Goal: Register for event/course

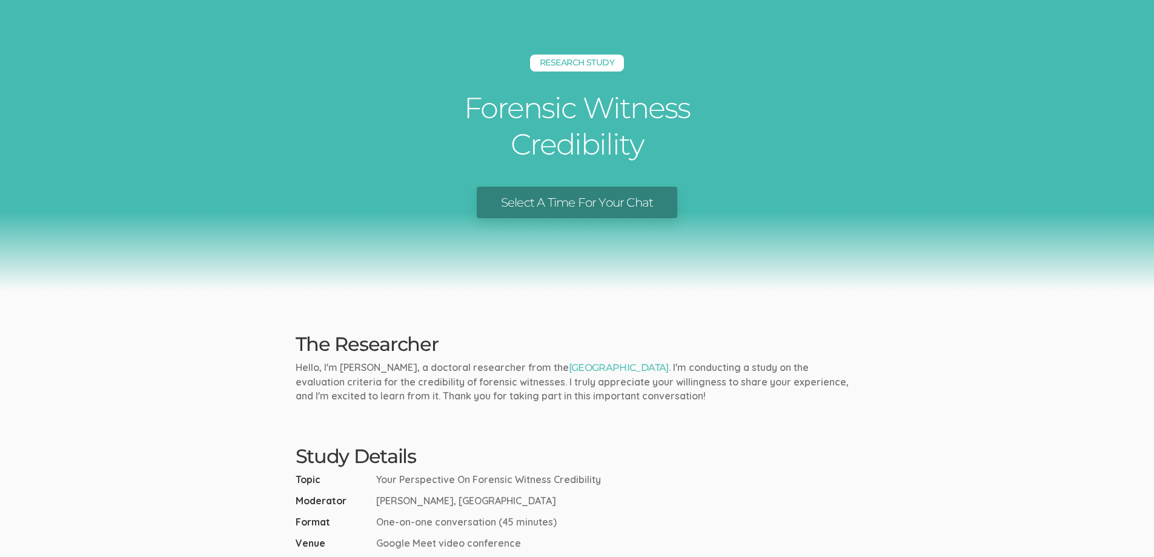
click at [534, 202] on link "Select A Time For Your Chat" at bounding box center [577, 203] width 200 height 32
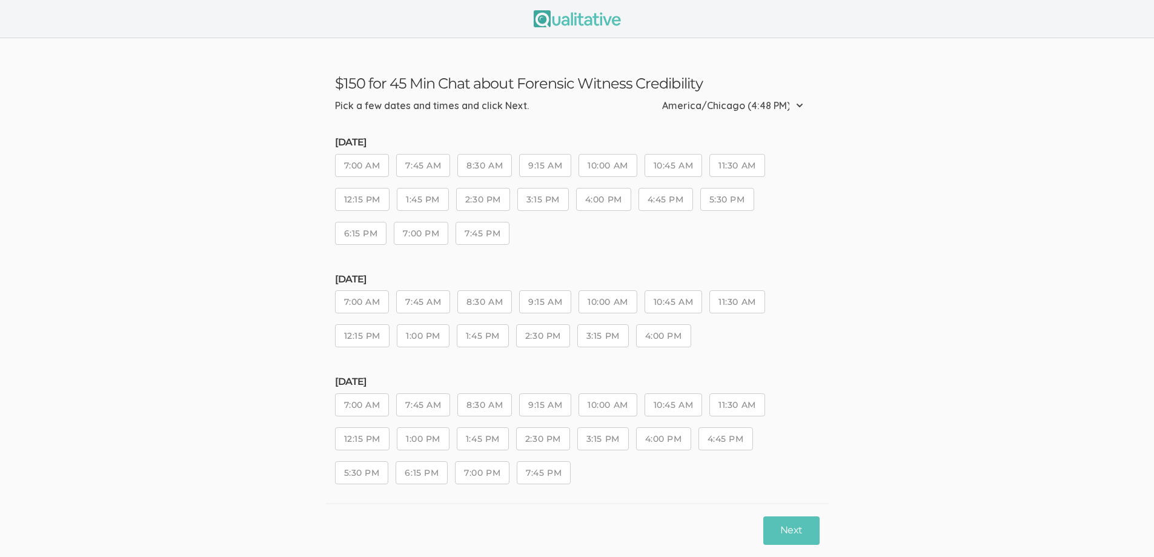
click at [659, 167] on button "10:45 AM" at bounding box center [673, 165] width 58 height 23
click at [779, 530] on button "Next" at bounding box center [791, 530] width 56 height 28
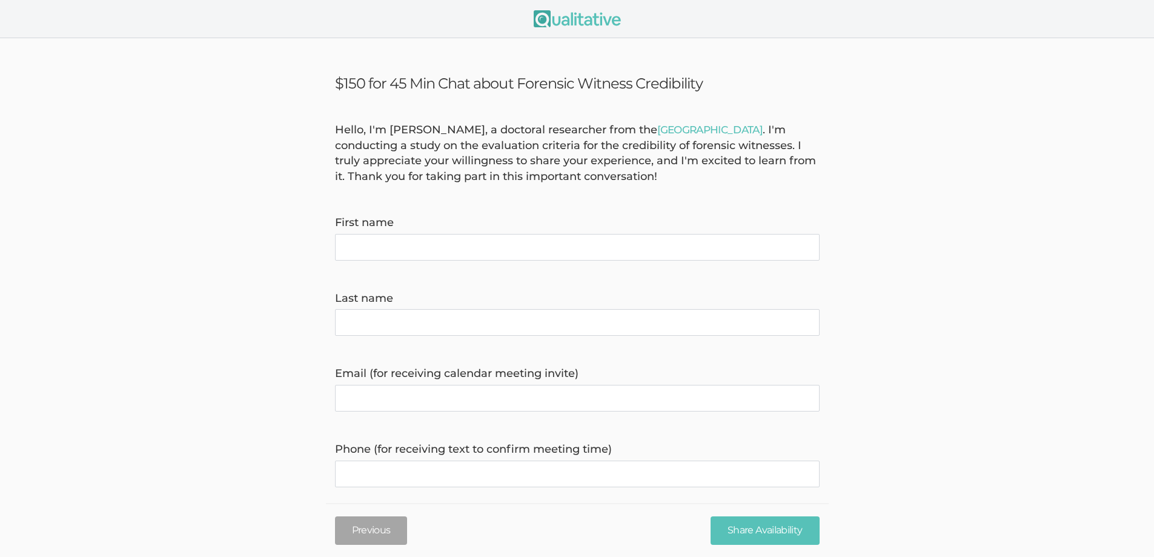
click at [382, 244] on name "First name" at bounding box center [577, 247] width 484 height 27
type name "[PERSON_NAME]"
type invite\) "[EMAIL_ADDRESS][DOMAIN_NAME]"
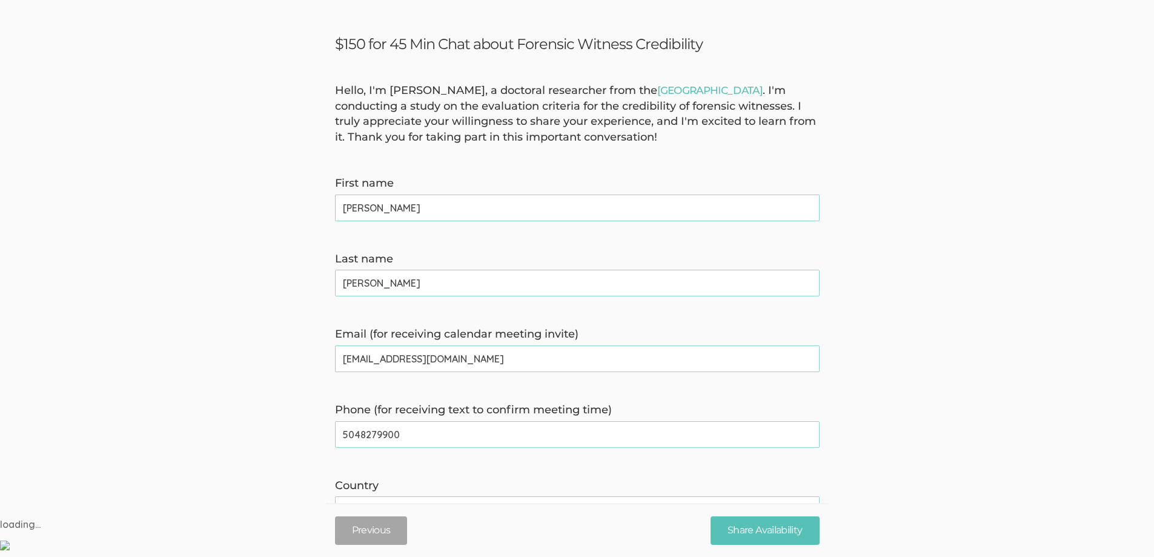
scroll to position [61, 0]
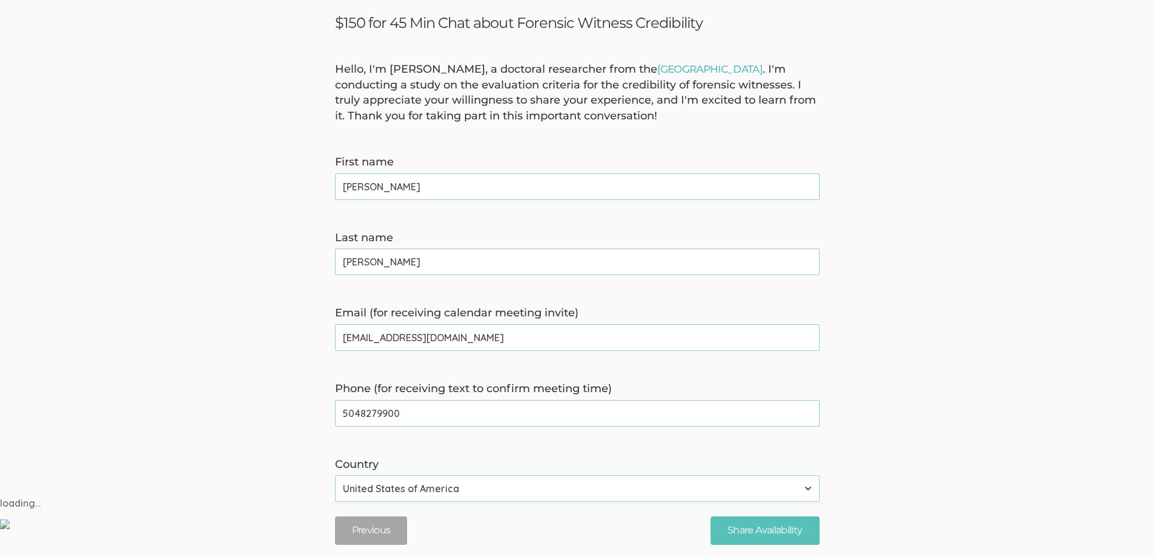
drag, startPoint x: 358, startPoint y: 414, endPoint x: 504, endPoint y: 405, distance: 146.2
click at [504, 405] on time\) "5048279900" at bounding box center [577, 413] width 484 height 27
click at [360, 413] on time\) "504913-9252" at bounding box center [577, 413] width 484 height 27
type time\) "[PHONE_NUMBER]"
click at [748, 530] on input "Share Availability" at bounding box center [764, 530] width 108 height 28
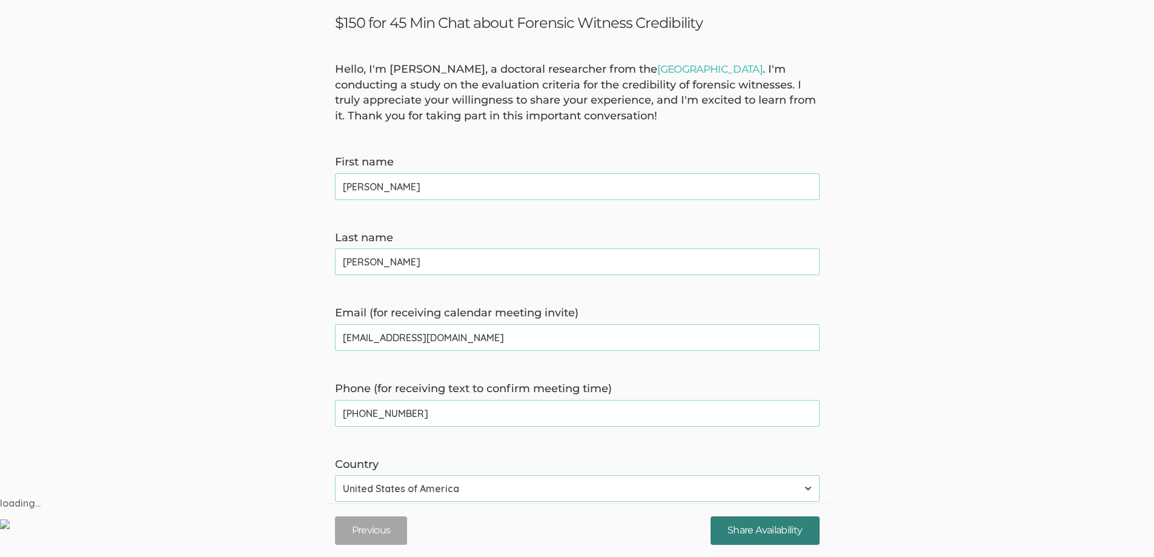
scroll to position [172, 0]
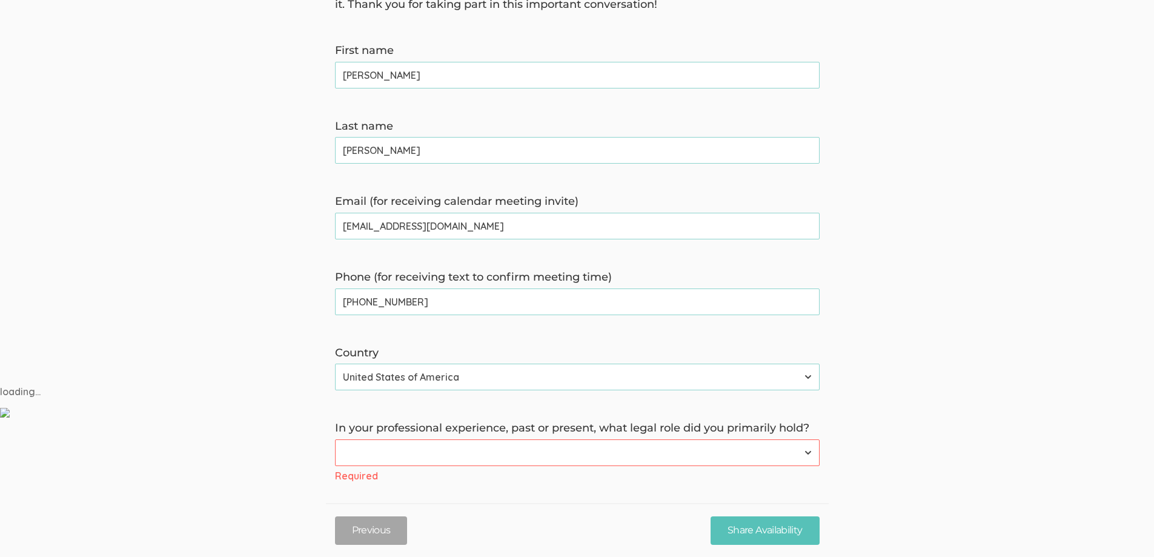
click at [809, 454] on select "Forensic Professional (also includes Forensic Analyst or Forensic Examiner) Inv…" at bounding box center [577, 452] width 484 height 27
select select "4"
click at [335, 439] on select "Forensic Professional (also includes Forensic Analyst or Forensic Examiner) Inv…" at bounding box center [577, 452] width 484 height 27
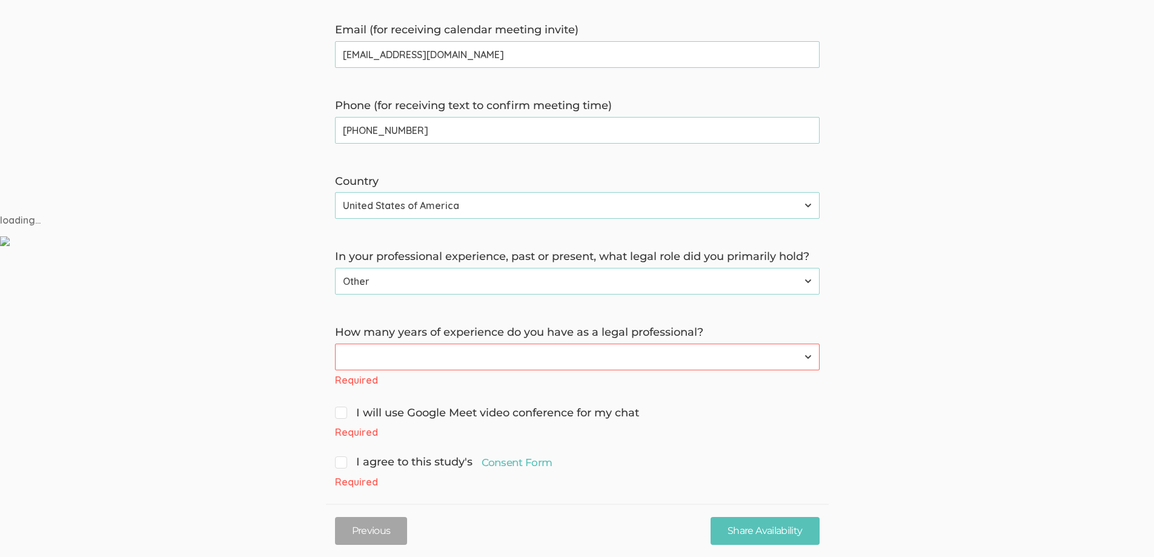
scroll to position [359, 0]
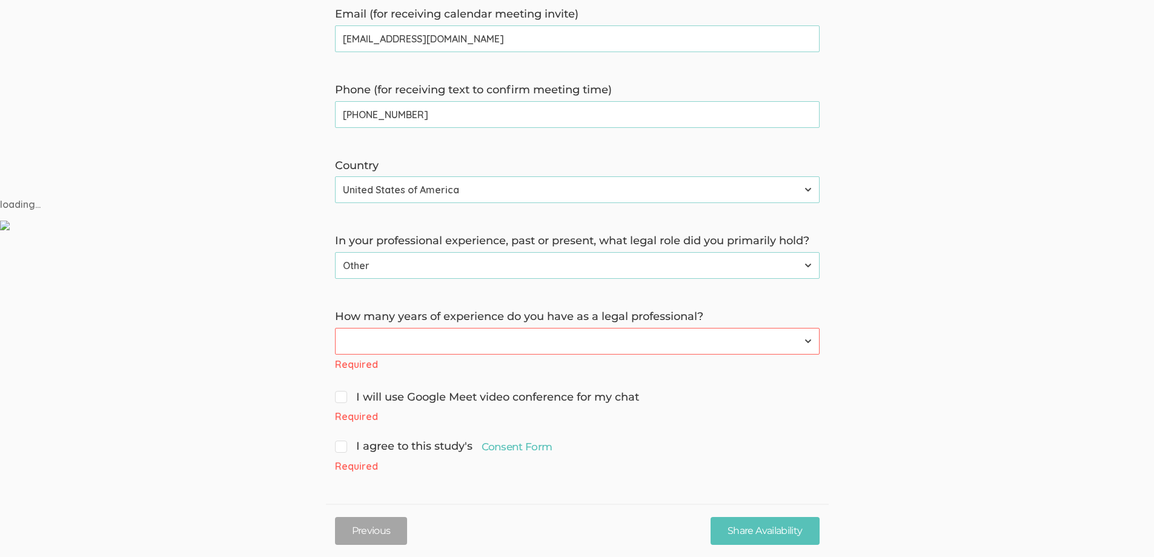
click at [455, 345] on select "Less than 1 year 1 to 4 years 5+ years" at bounding box center [577, 341] width 484 height 27
select select "2"
click at [335, 343] on select "Less than 1 year 1 to 4 years 5+ years" at bounding box center [577, 341] width 484 height 27
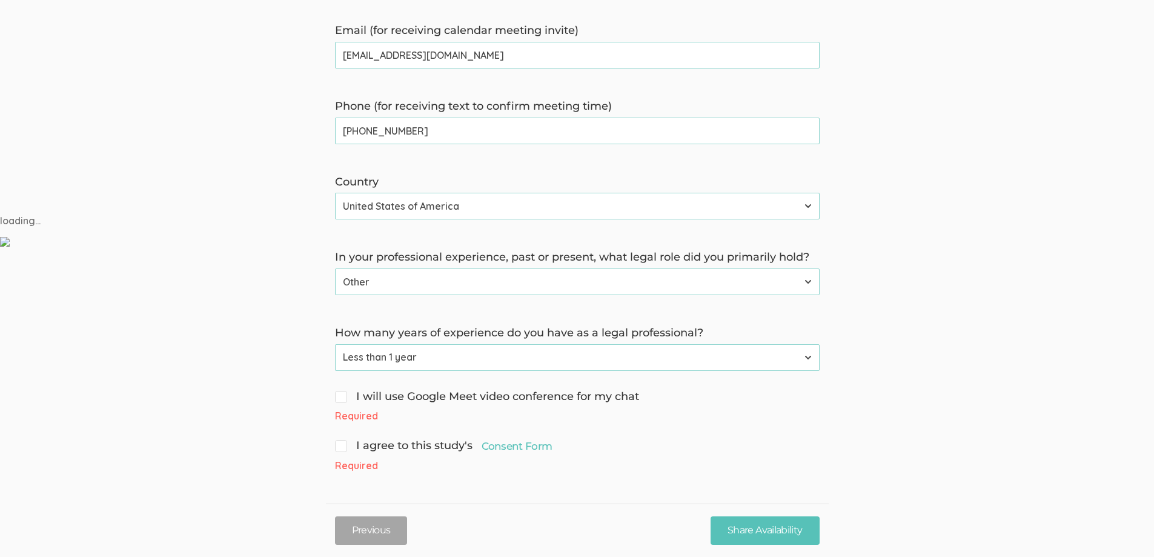
click at [344, 444] on span "I agree to this study's Consent Form" at bounding box center [443, 446] width 217 height 16
click at [343, 444] on input "I agree to this study's Consent Form" at bounding box center [339, 444] width 8 height 8
checkbox input "true"
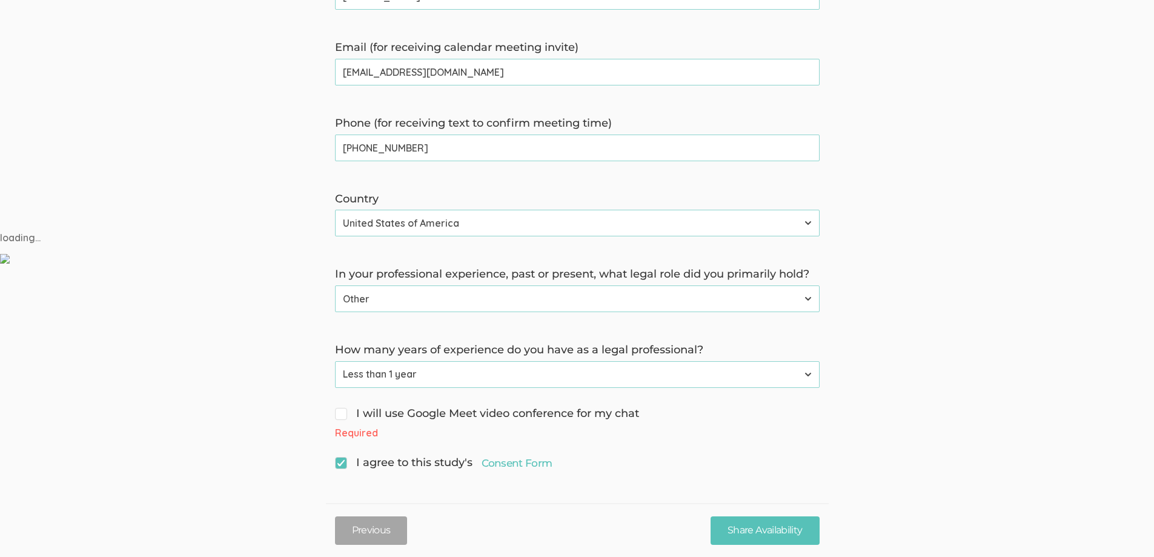
click at [340, 412] on input "I will use Google Meet video conference for my chat" at bounding box center [339, 412] width 8 height 8
checkbox input "true"
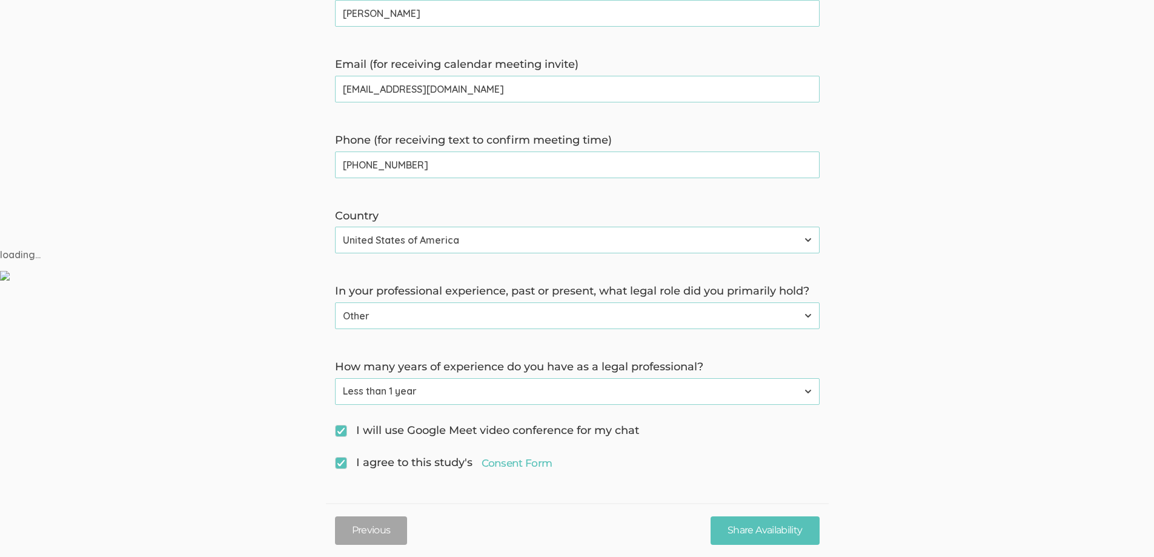
scroll to position [309, 0]
click at [741, 527] on input "Share Availability" at bounding box center [764, 530] width 108 height 28
